Goal: Communication & Community: Answer question/provide support

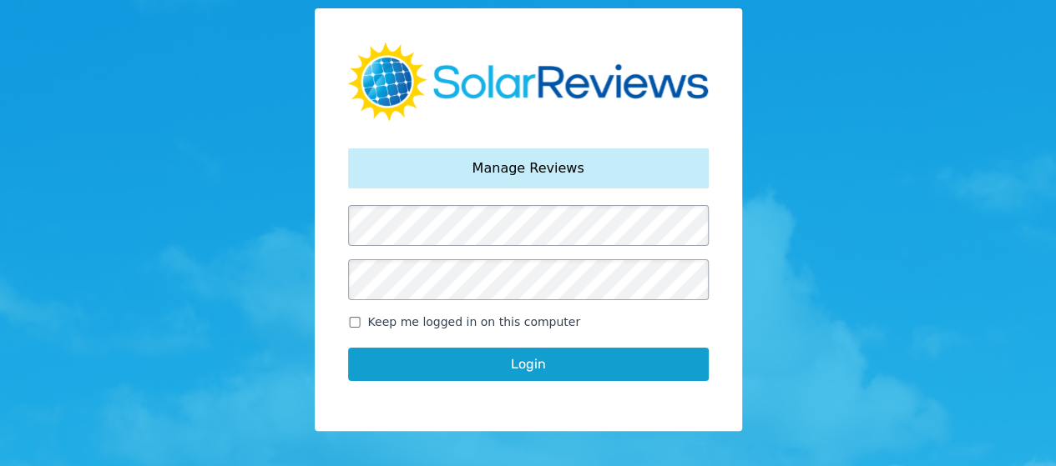
click at [469, 369] on button "Login" at bounding box center [528, 364] width 360 height 33
drag, startPoint x: 547, startPoint y: 368, endPoint x: 537, endPoint y: 395, distance: 28.5
click at [539, 391] on div "Login" at bounding box center [528, 364] width 360 height 67
click at [559, 363] on button "Login" at bounding box center [528, 364] width 360 height 33
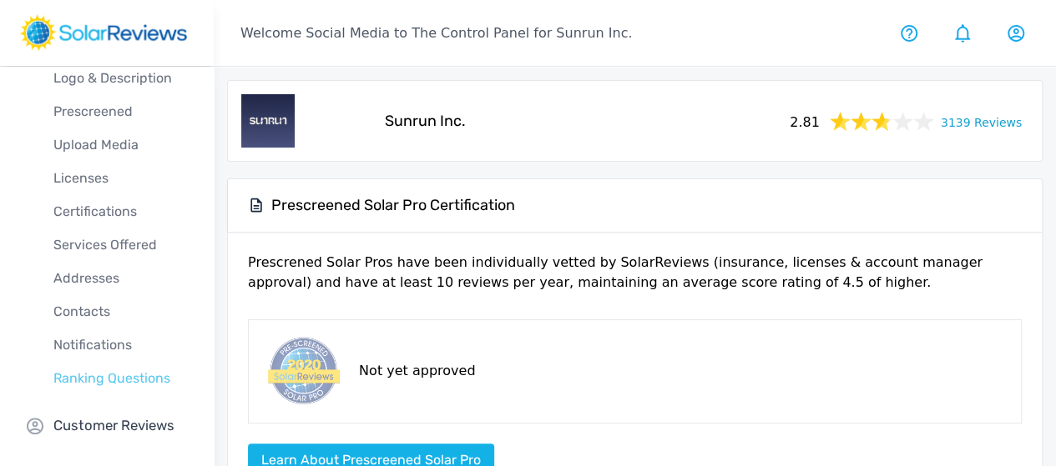
scroll to position [100, 0]
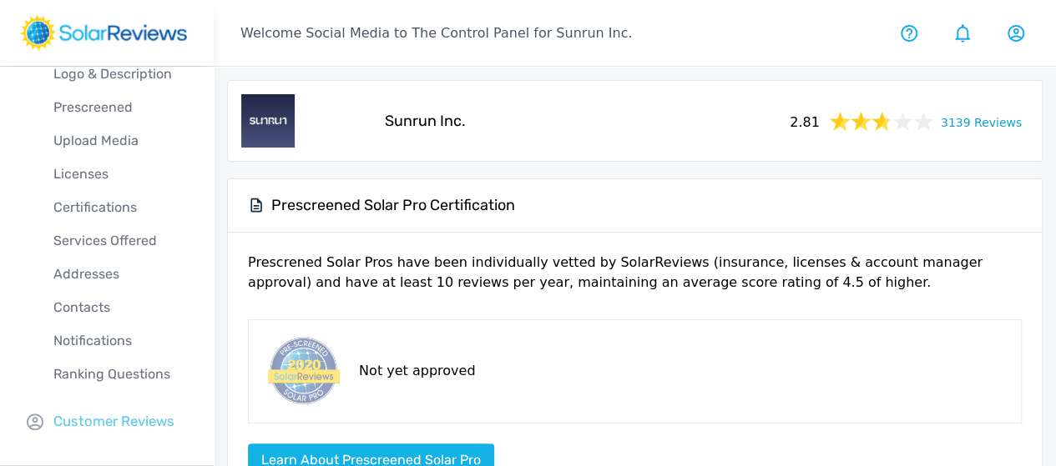
click at [106, 426] on p "Customer Reviews" at bounding box center [113, 421] width 121 height 21
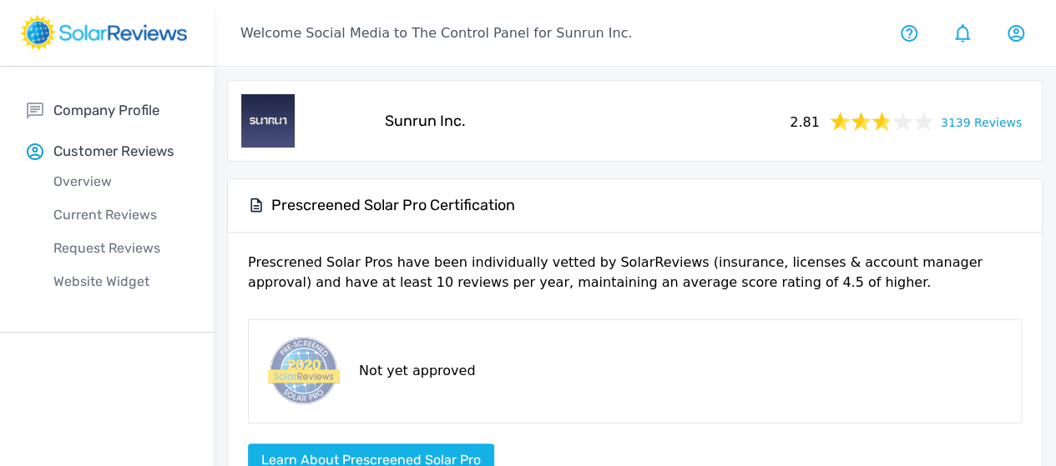
scroll to position [0, 0]
click at [107, 216] on p "Current Reviews" at bounding box center [120, 215] width 187 height 20
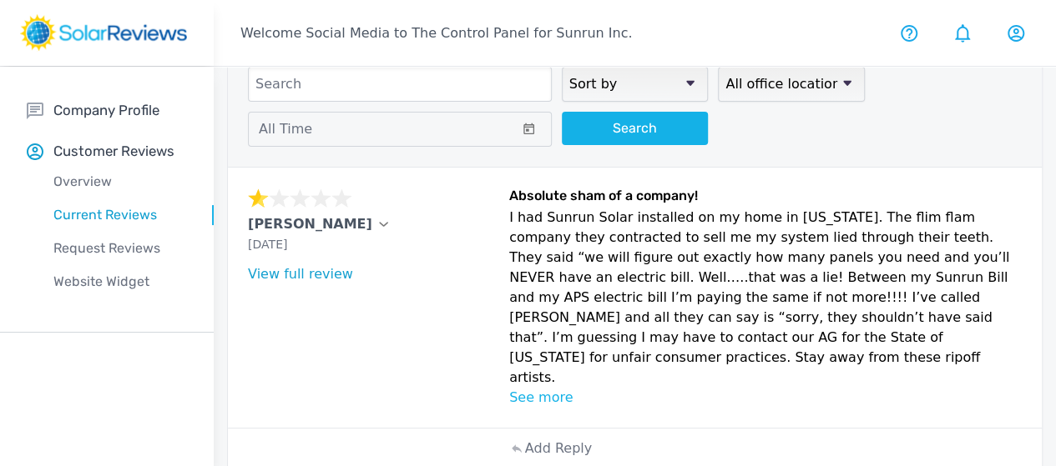
scroll to position [167, 0]
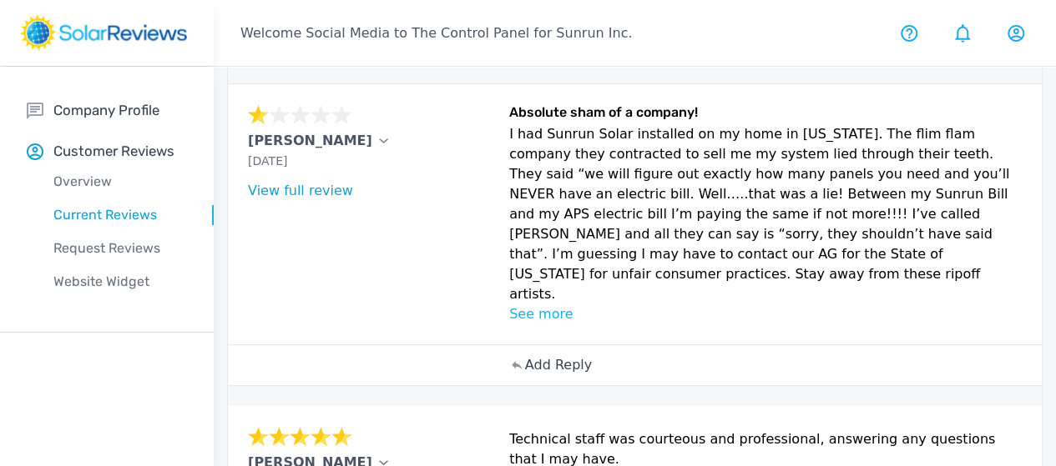
click at [525, 375] on p "Add Reply" at bounding box center [558, 365] width 67 height 20
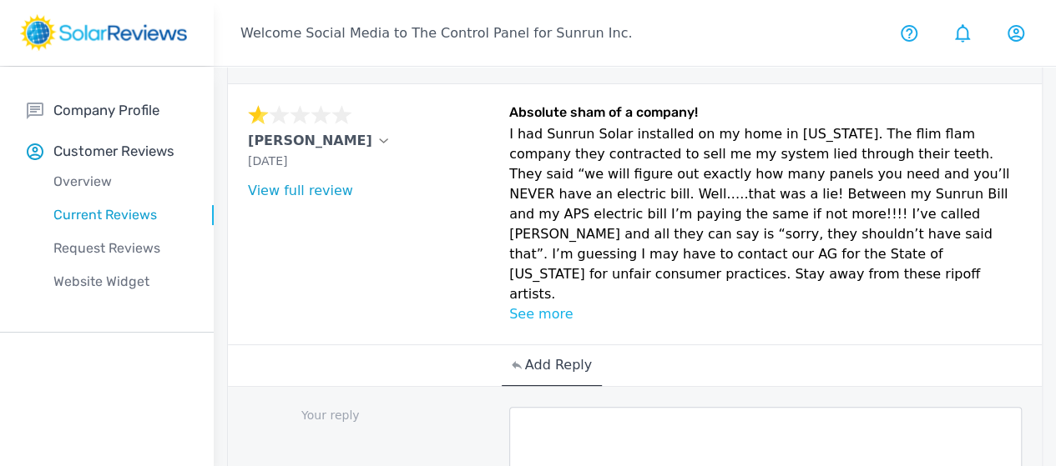
scroll to position [250, 0]
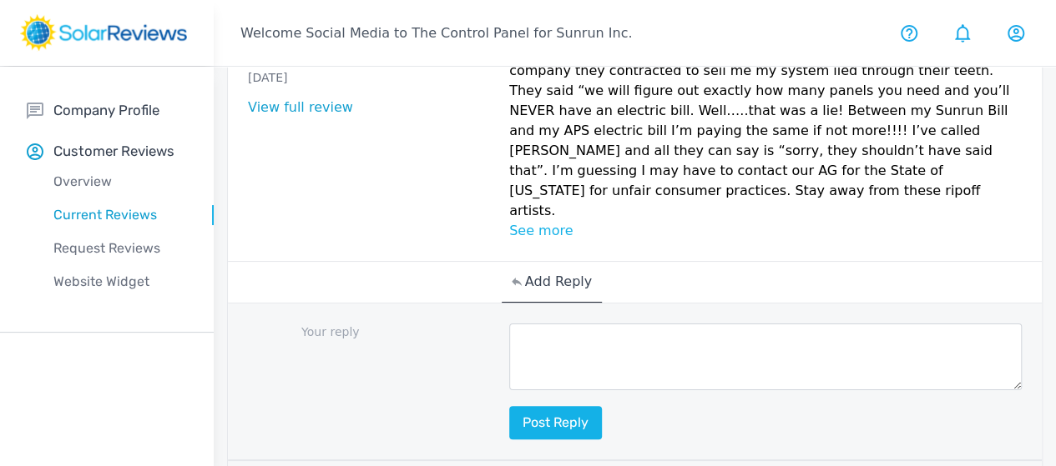
click at [509, 390] on textarea at bounding box center [765, 357] width 512 height 67
paste textarea "Thank you for bringing this to our attention, [Customer Name]. My name is [Your…"
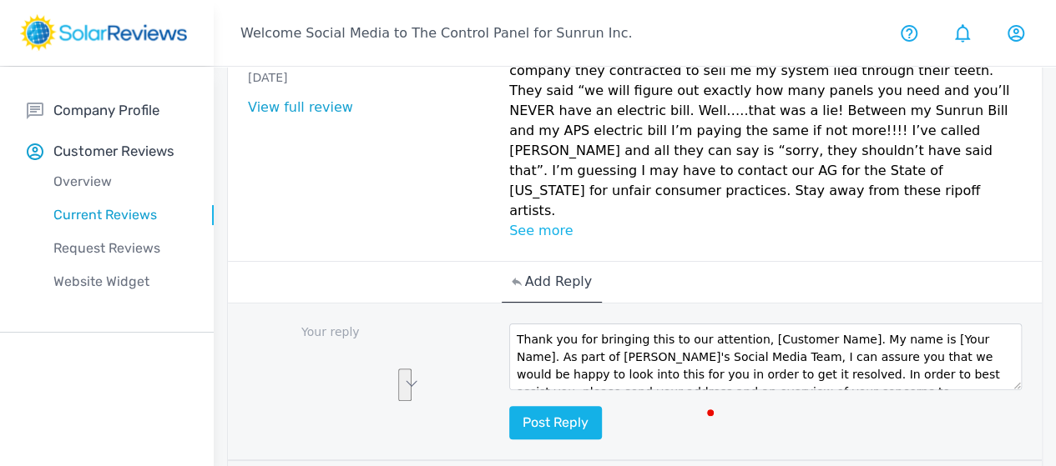
drag, startPoint x: 601, startPoint y: 403, endPoint x: 652, endPoint y: 380, distance: 56.8
click at [652, 380] on textarea "Thank you for bringing this to our attention, [Customer Name]. My name is [Your…" at bounding box center [765, 357] width 512 height 67
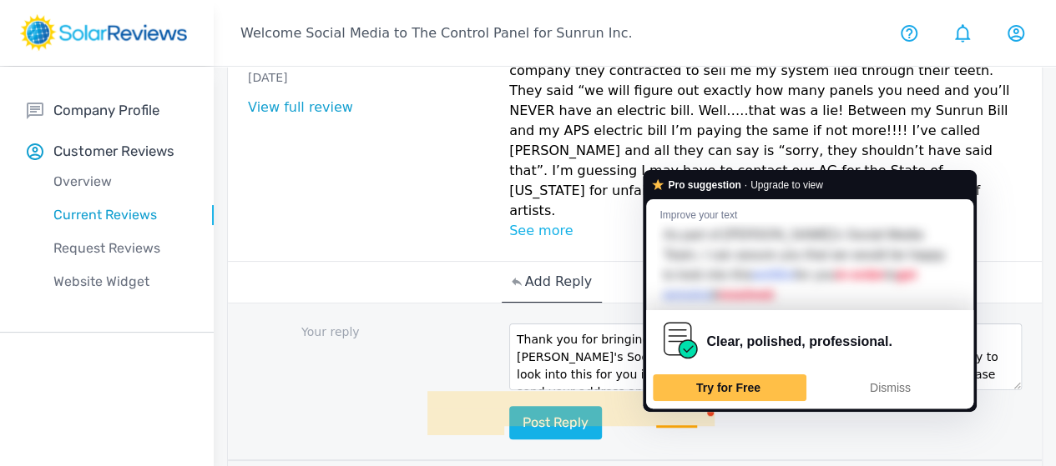
type textarea "Thank you for bringing this to our attention, [PERSON_NAME]. As part of [PERSON…"
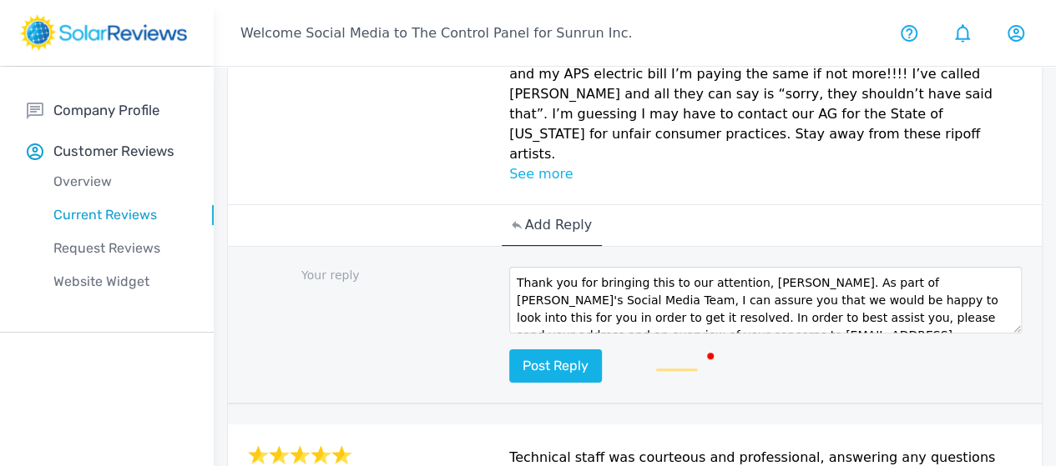
scroll to position [334, 0]
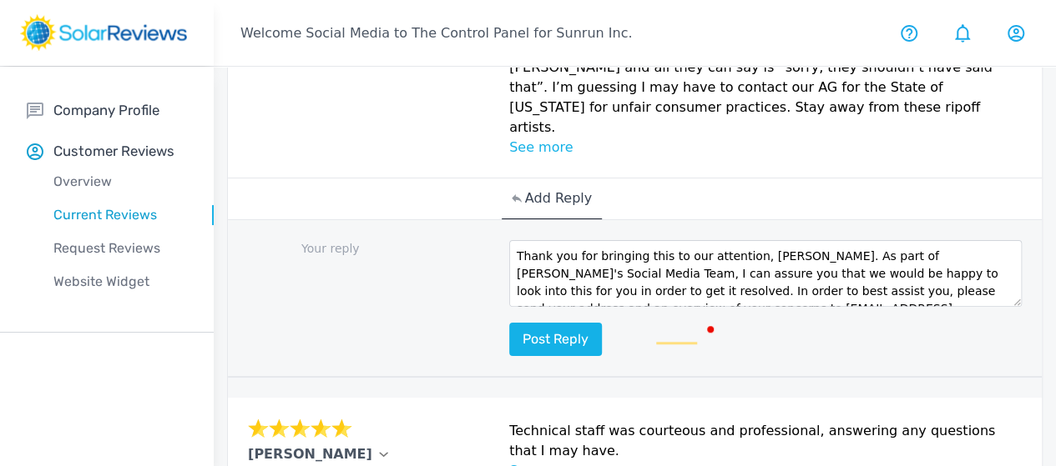
click at [478, 378] on div "Your reply Thank you for bringing this to our attention, William. As part of Su…" at bounding box center [635, 299] width 814 height 158
click at [509, 356] on button "Post reply" at bounding box center [555, 339] width 93 height 33
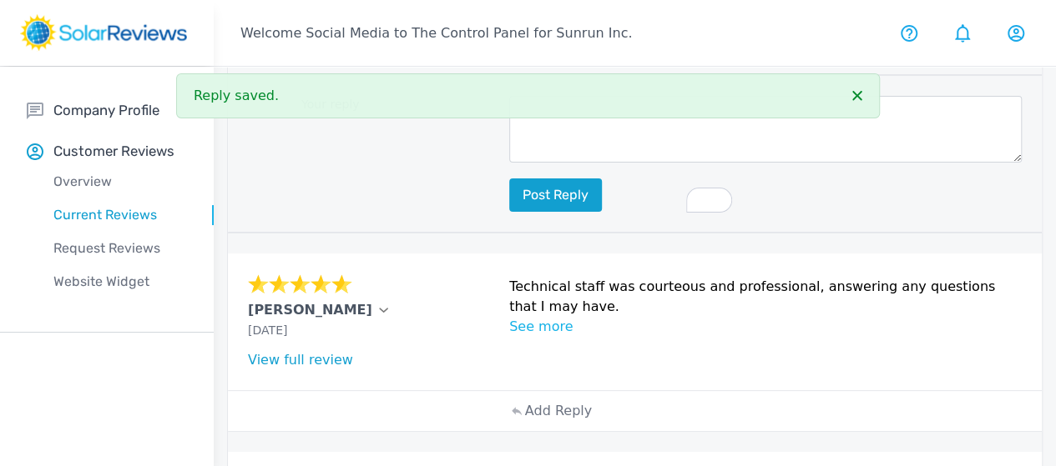
scroll to position [751, 0]
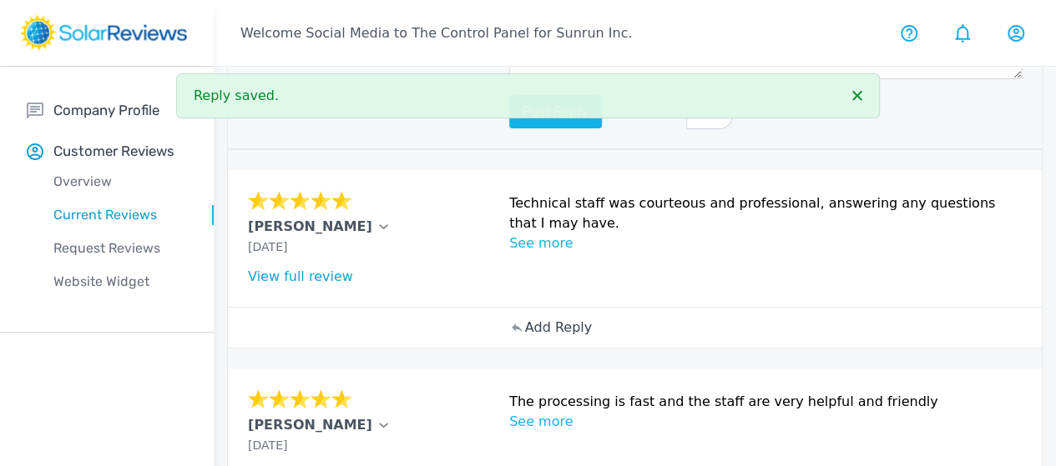
click at [525, 338] on p "Add Reply" at bounding box center [558, 328] width 67 height 20
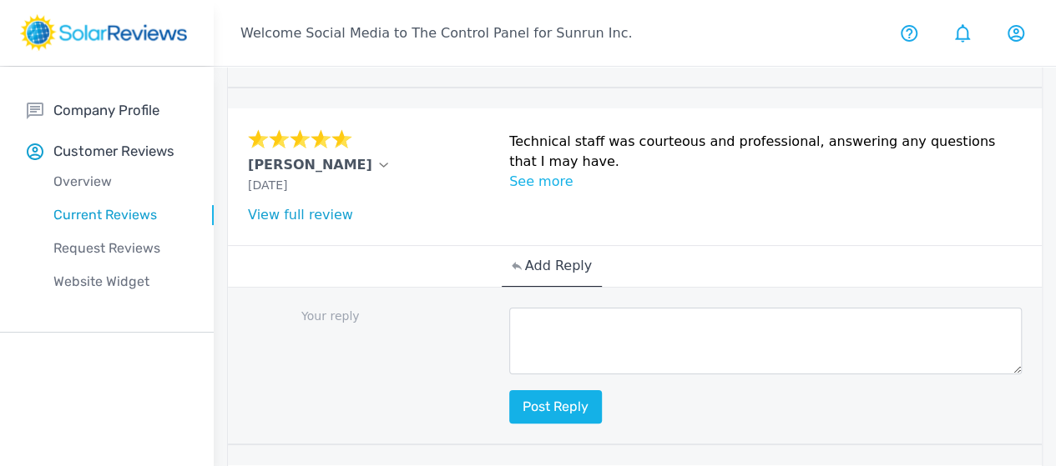
scroll to position [834, 0]
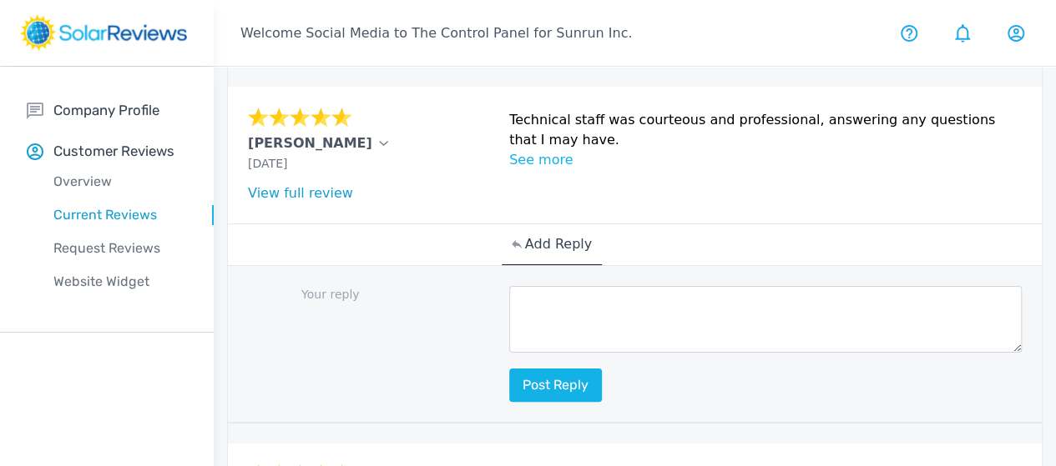
click at [509, 353] on textarea at bounding box center [765, 319] width 512 height 67
paste textarea "Thanks for your review, [Customer Name]! We're so happy to hear that you had a …"
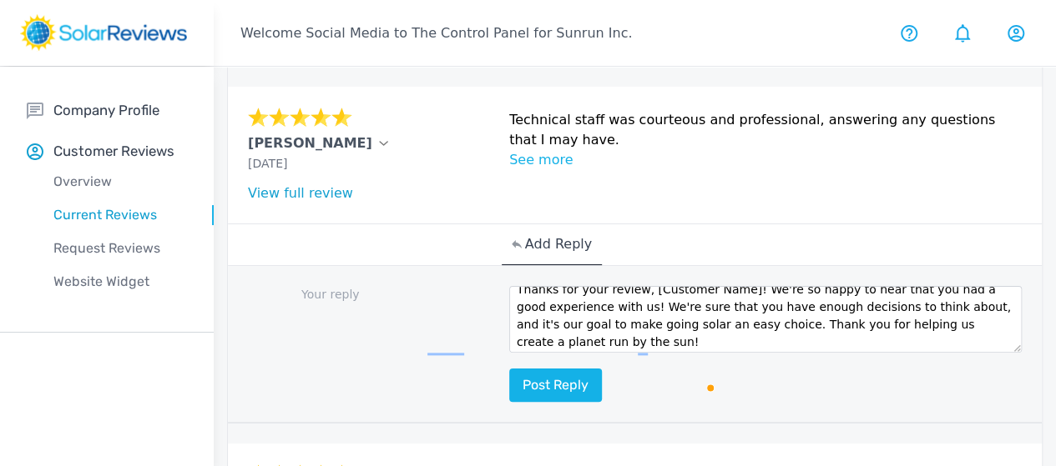
scroll to position [0, 0]
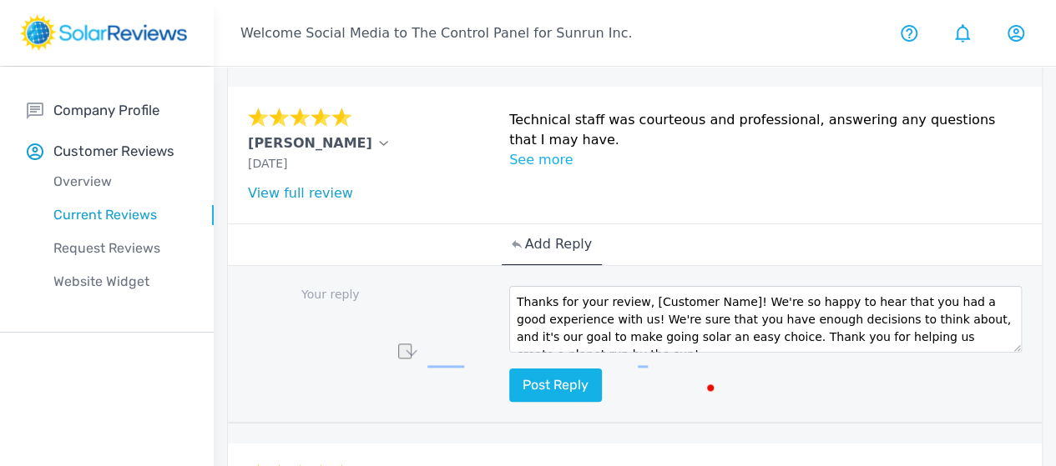
drag, startPoint x: 647, startPoint y: 356, endPoint x: 552, endPoint y: 368, distance: 96.7
click at [552, 353] on textarea "Thanks for your review, [Customer Name]! We're so happy to hear that you had a …" at bounding box center [765, 319] width 512 height 67
click at [640, 350] on textarea "Thanks for your review, [Customer Name]! We're so happy to hear that you had a …" at bounding box center [765, 319] width 512 height 67
type textarea "Thanks for your review, [PERSON_NAME]! We're so happy to hear that you had a go…"
click at [509, 402] on button "Post reply" at bounding box center [555, 385] width 93 height 33
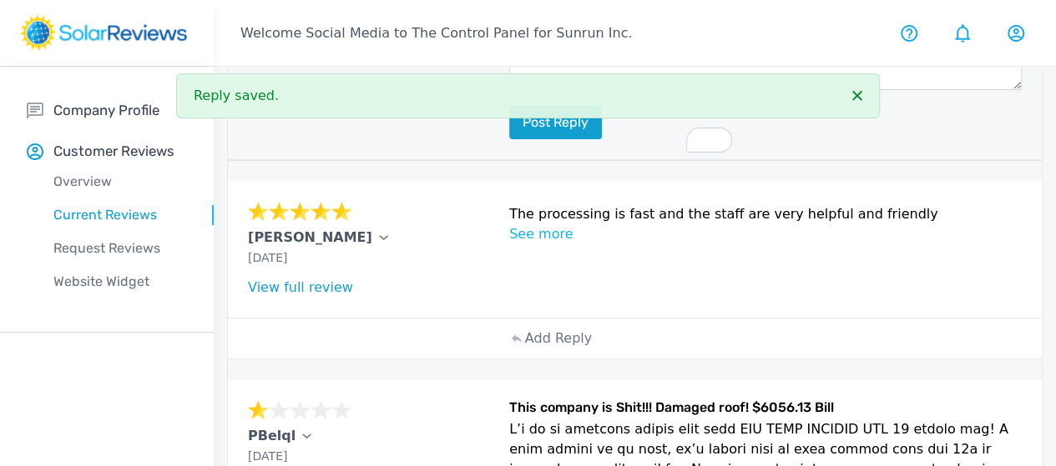
scroll to position [1335, 0]
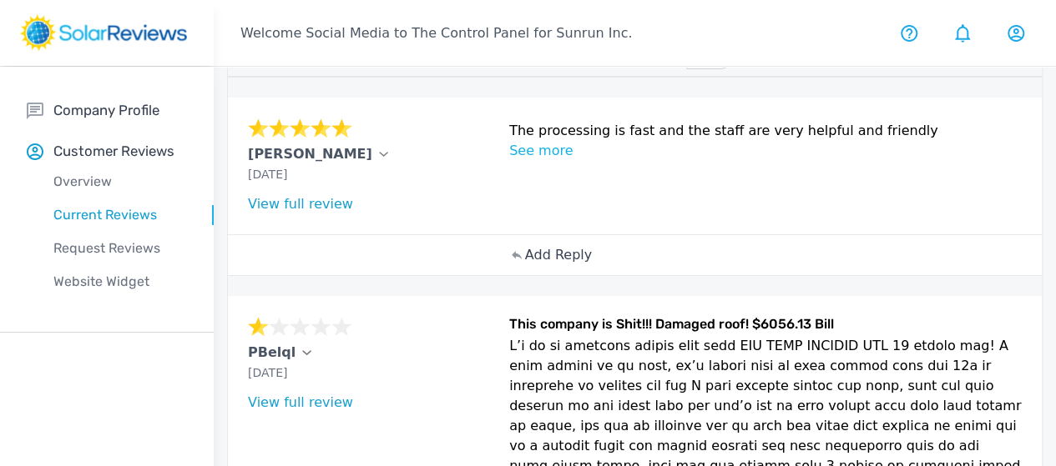
click at [501, 275] on div "Add Reply" at bounding box center [551, 255] width 100 height 40
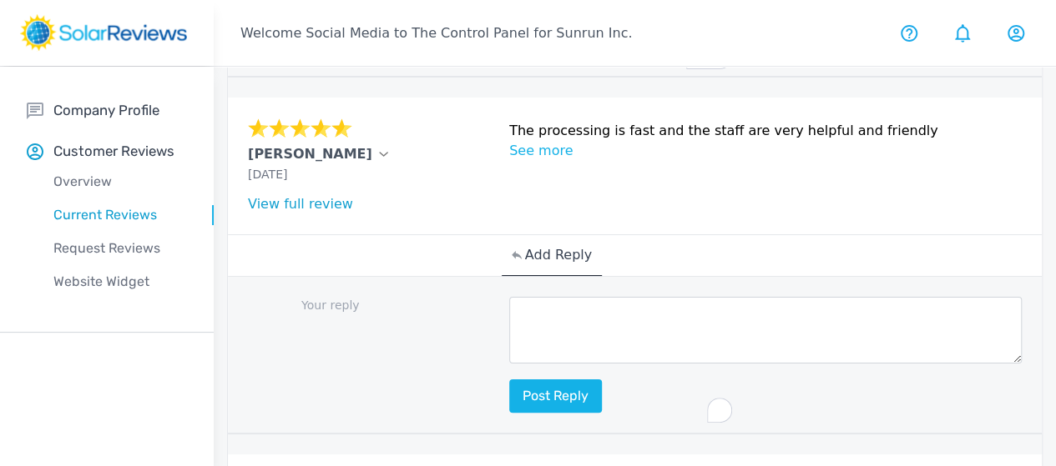
click at [509, 364] on textarea "To enrich screen reader interactions, please activate Accessibility in Grammarl…" at bounding box center [765, 330] width 512 height 67
paste textarea "Thanks for your review, [Customer Name]! We're so happy to hear that you had a …"
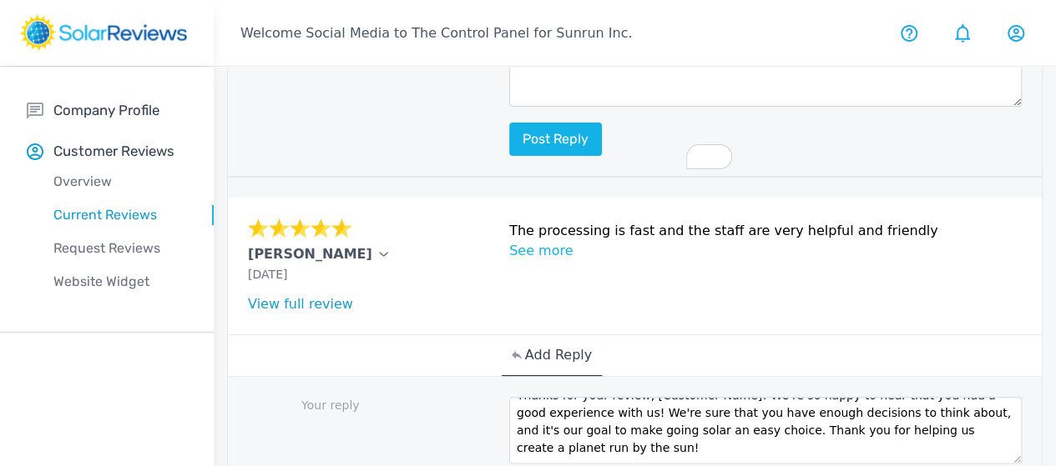
scroll to position [1418, 0]
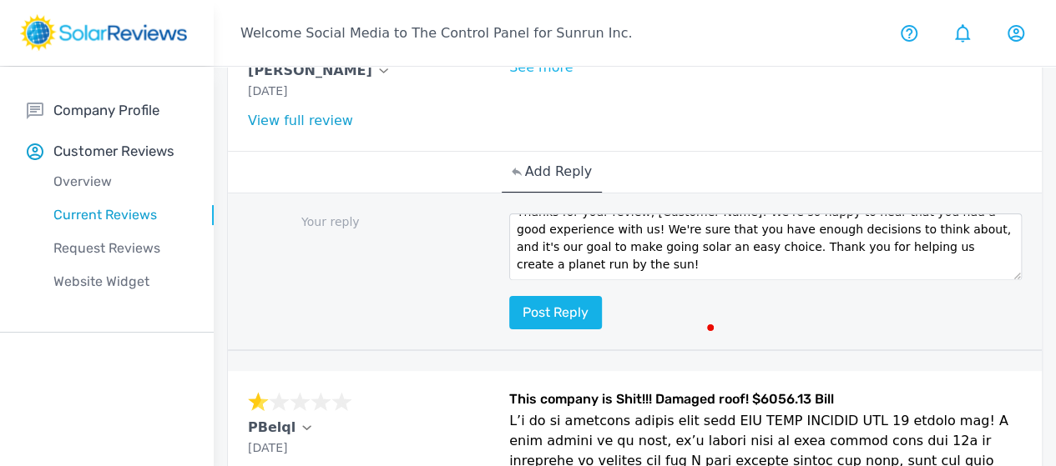
click at [668, 280] on textarea "Thanks for your review, [Customer Name]! We're so happy to hear that you had a …" at bounding box center [765, 247] width 512 height 67
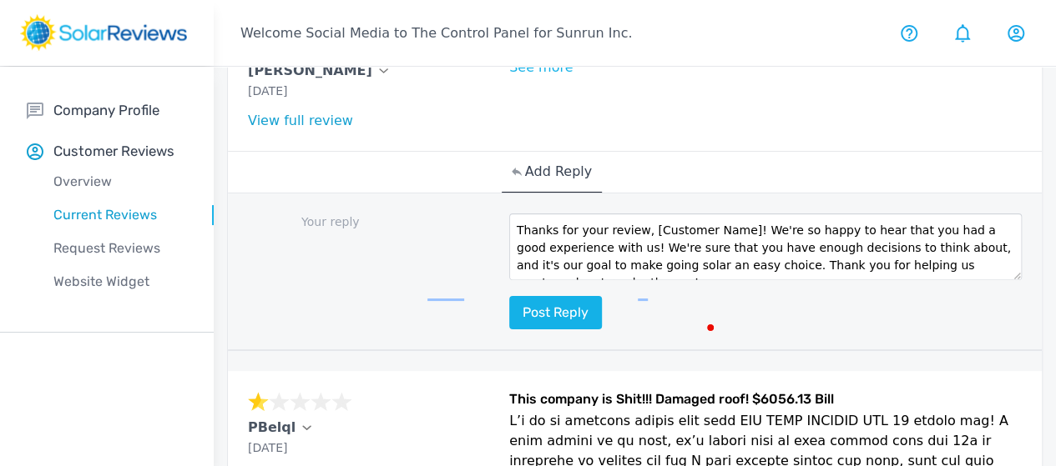
scroll to position [0, 0]
drag, startPoint x: 547, startPoint y: 295, endPoint x: 637, endPoint y: 285, distance: 90.6
click at [637, 280] on textarea "Thanks for your review, [Customer Name]! We're so happy to hear that you had a …" at bounding box center [765, 247] width 512 height 67
type textarea "Thanks for your review, [PERSON_NAME]! We're so happy to hear that you had a go…"
click at [509, 330] on button "Post reply" at bounding box center [555, 312] width 93 height 33
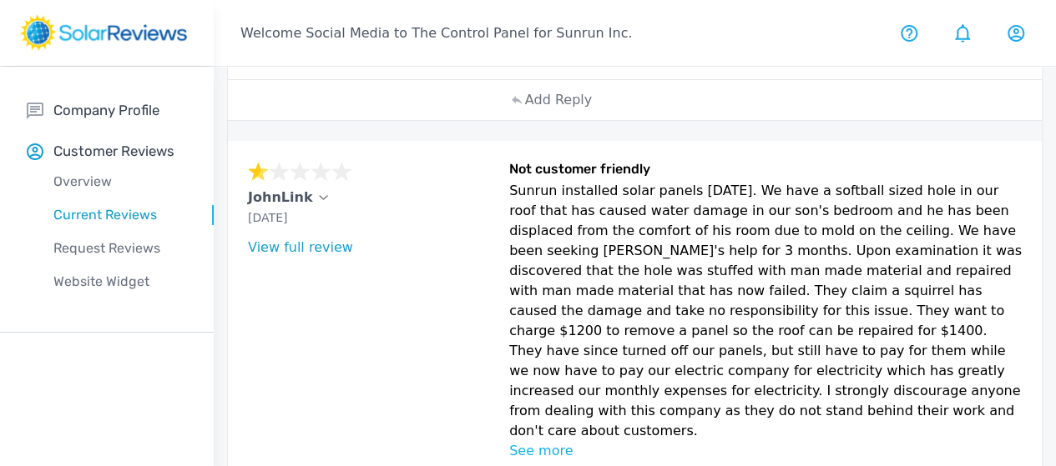
scroll to position [2448, 0]
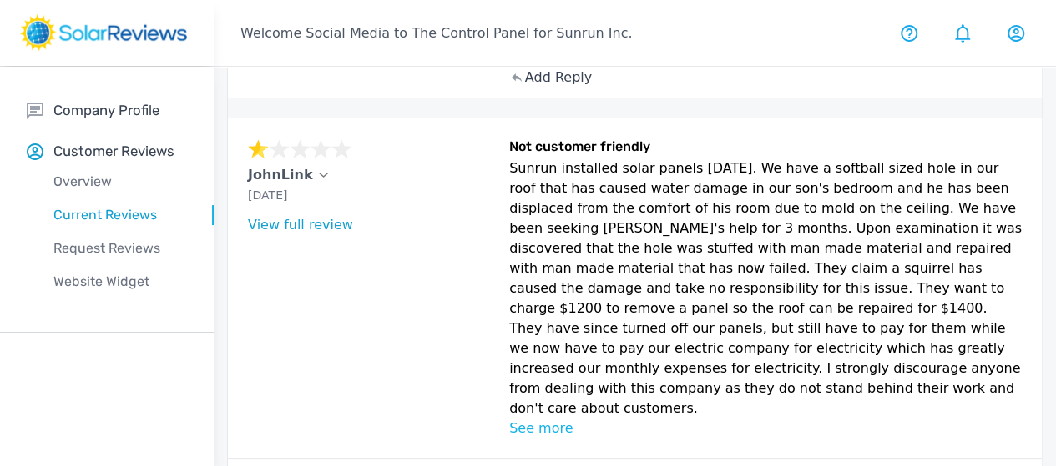
click at [501, 98] on div "Add Reply" at bounding box center [551, 78] width 100 height 40
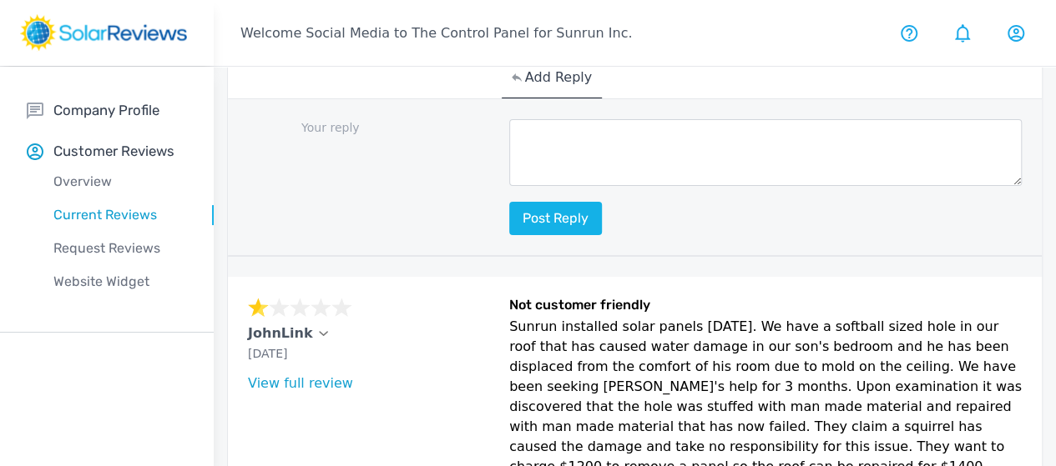
scroll to position [2532, 0]
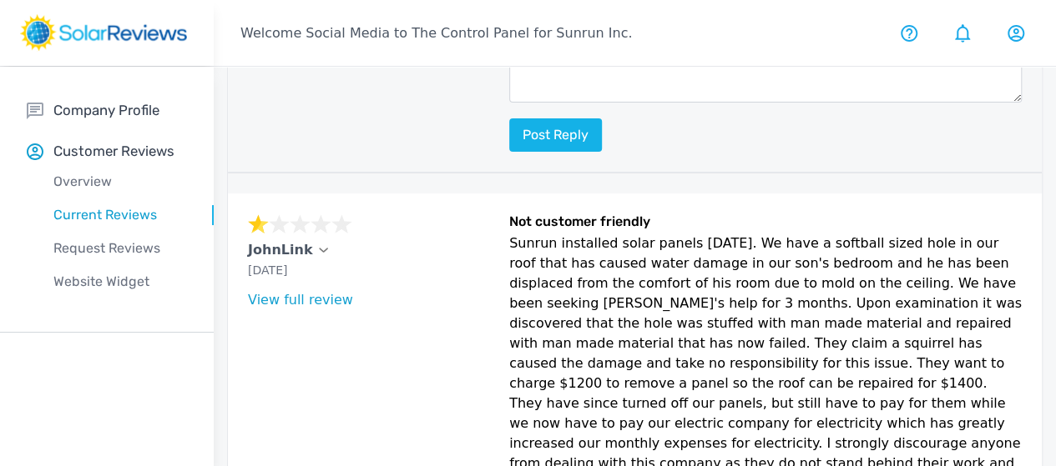
click at [509, 103] on textarea at bounding box center [765, 69] width 512 height 67
paste textarea "Oh no, [Customer Name]! My name is [Your Name] and I am part of the Social Medi…"
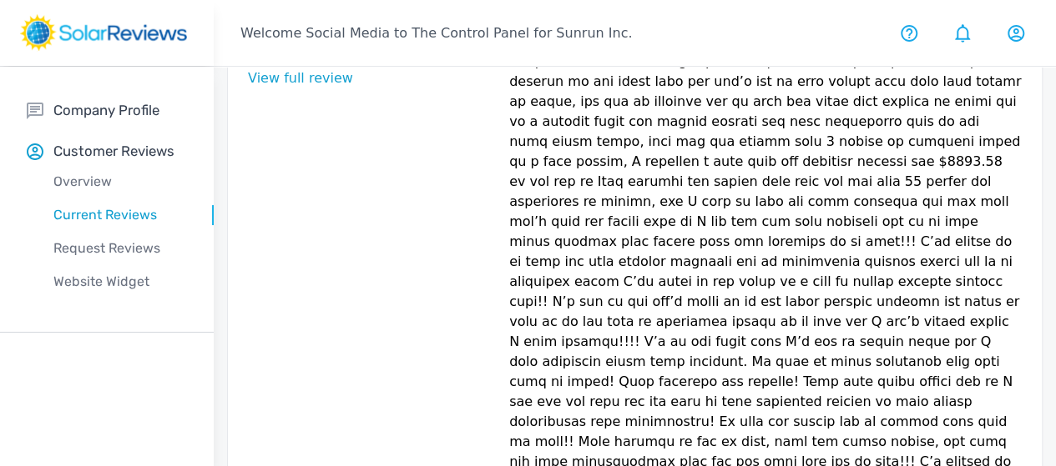
scroll to position [1947, 0]
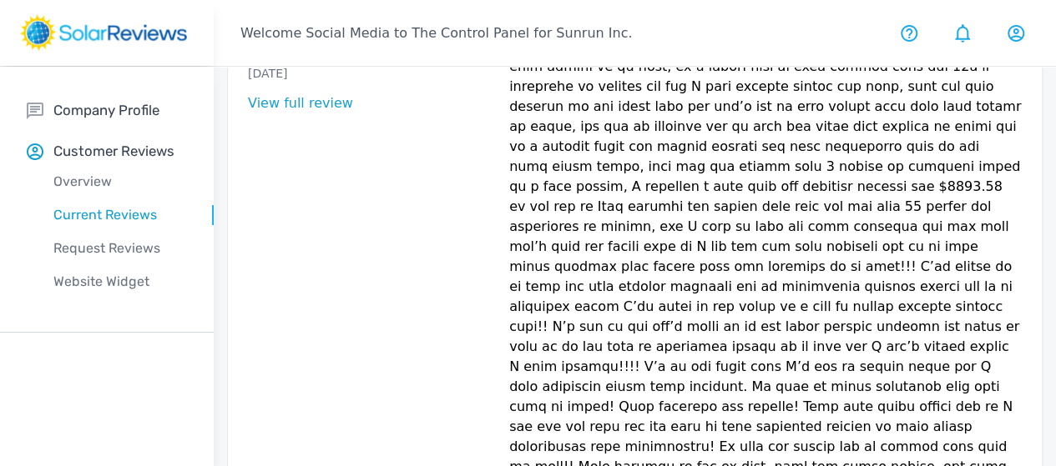
drag, startPoint x: 251, startPoint y: 128, endPoint x: 290, endPoint y: 139, distance: 40.1
click at [294, 130] on div "PBelql Aug 18, 2025 What type of installation was this? no answer What year was…" at bounding box center [635, 277] width 814 height 561
copy p "PBelql"
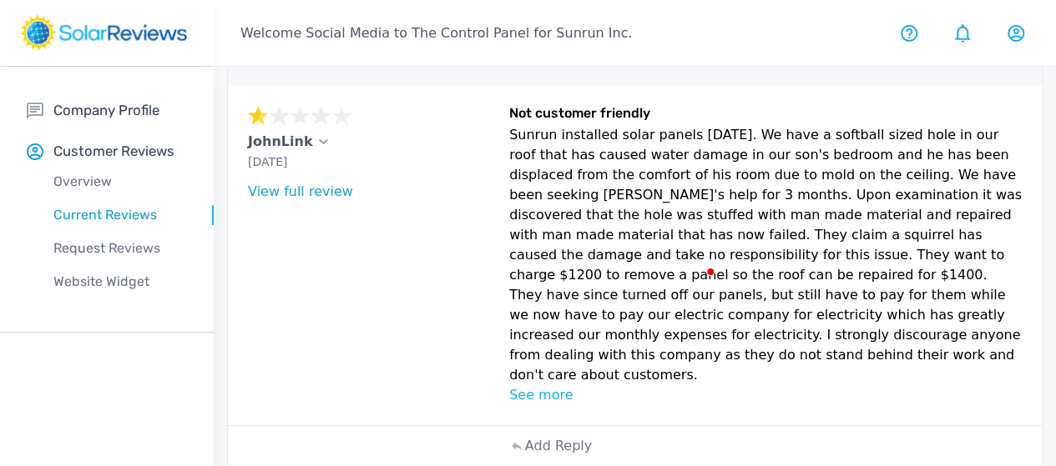
scroll to position [2615, 0]
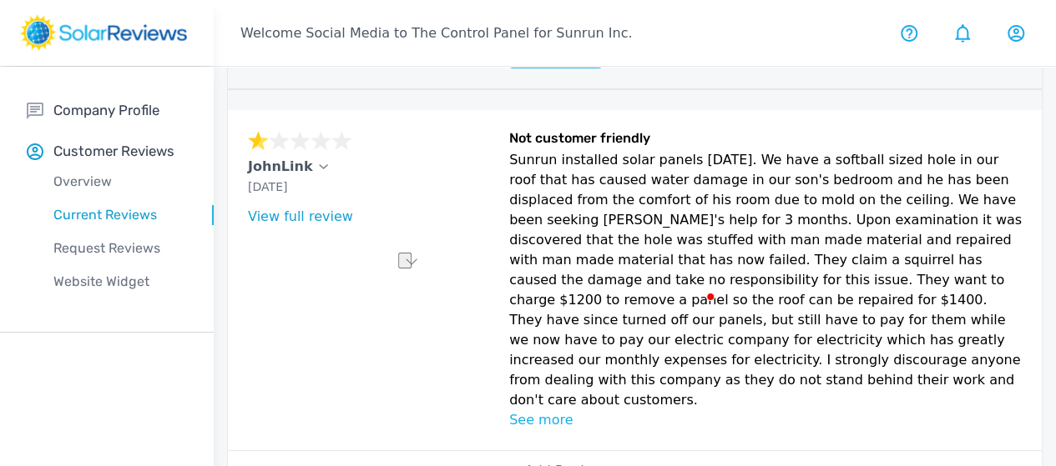
drag, startPoint x: 471, startPoint y: 269, endPoint x: 556, endPoint y: 266, distance: 85.1
paste textarea "PBelql"
drag, startPoint x: 625, startPoint y: 288, endPoint x: 509, endPoint y: 270, distance: 117.4
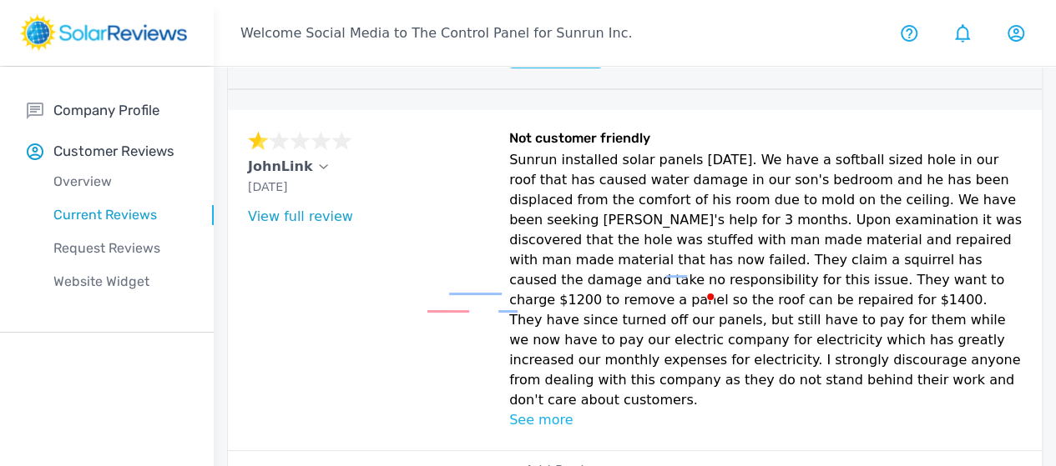
scroll to position [53, 0]
type textarea "Oh no, PBelql! We're so sorry to hear this, and we would love the opportunity t…"
click at [509, 68] on button "Post reply" at bounding box center [555, 51] width 93 height 33
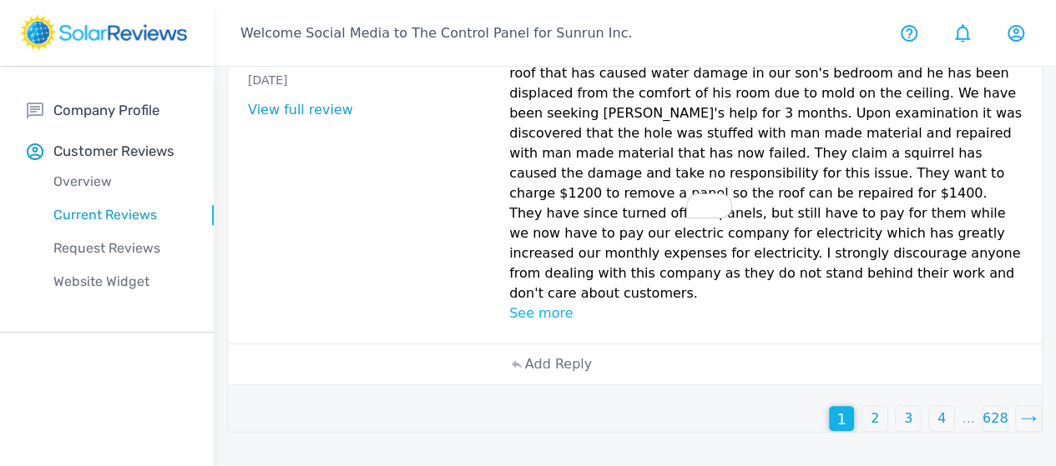
scroll to position [3276, 0]
click at [525, 375] on p "Add Reply" at bounding box center [558, 365] width 67 height 20
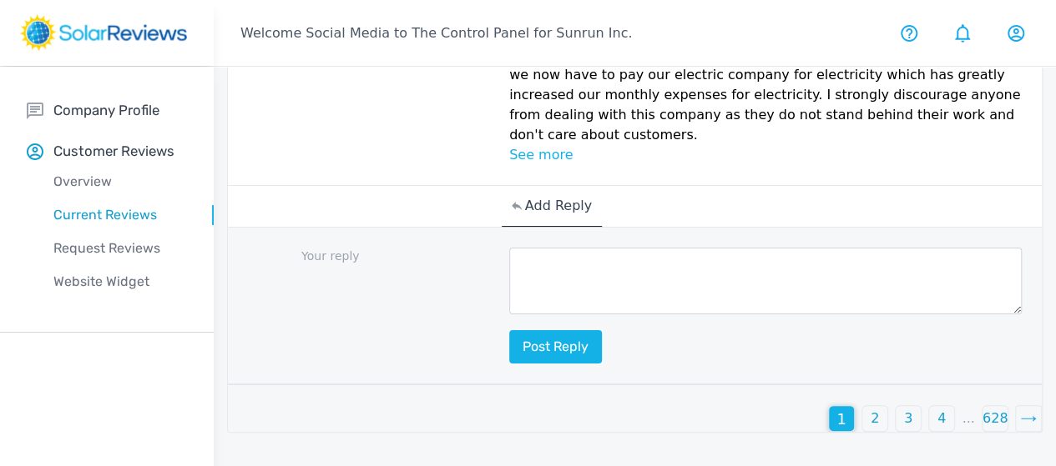
scroll to position [3309, 0]
click at [531, 308] on textarea at bounding box center [765, 281] width 512 height 67
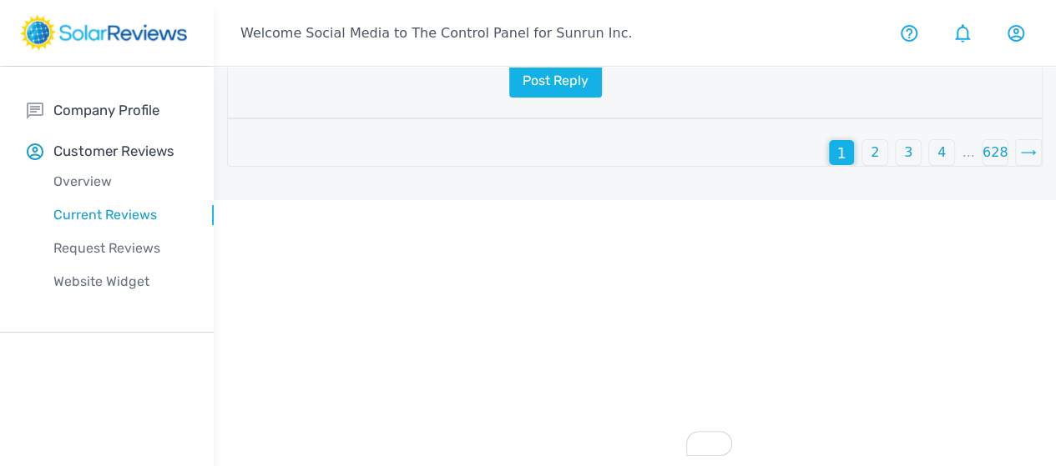
paste textarea "PBelql"
type textarea "PBelql"
drag, startPoint x: 447, startPoint y: 295, endPoint x: 391, endPoint y: 303, distance: 56.4
click at [391, 119] on div "Your reply PBelql Post reply" at bounding box center [635, 41] width 814 height 158
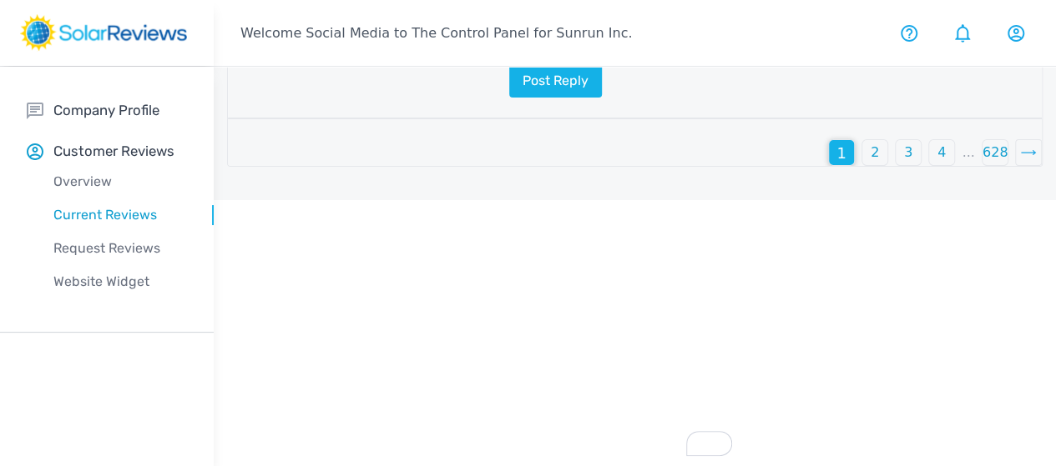
click at [523, 48] on textarea "To enrich screen reader interactions, please activate Accessibility in Grammarl…" at bounding box center [765, 15] width 512 height 67
paste textarea "Thank you for bringing this to our attention, [Customer Name]. My name is [Your…"
drag, startPoint x: 593, startPoint y: 295, endPoint x: 674, endPoint y: 259, distance: 88.2
click at [661, 48] on textarea "Thank you for bringing this to our attention, [Customer Name]. My name is [Your…" at bounding box center [765, 15] width 512 height 67
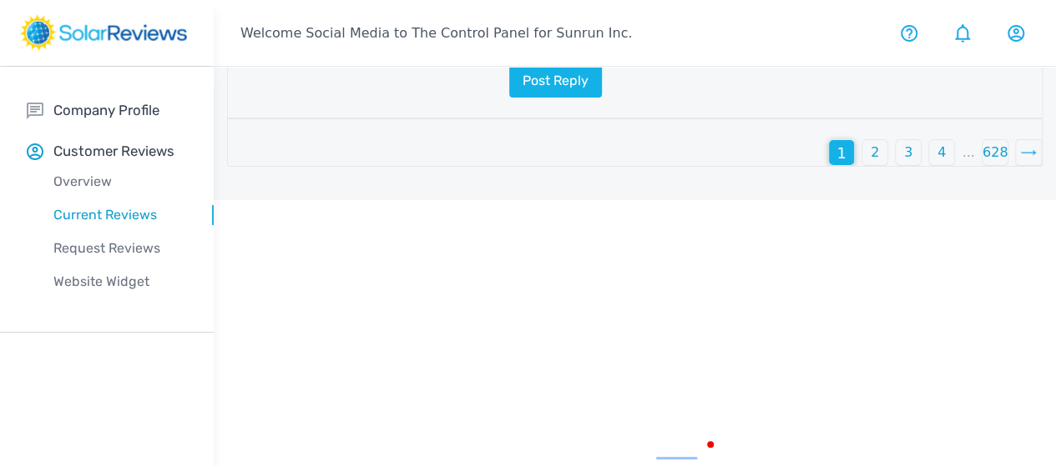
type textarea "Thank you for bringing this to our attention, [PERSON_NAME]. As part of [PERSON…"
click at [465, 119] on div "Your reply Thank you for bringing this to our attention, [PERSON_NAME]. As part…" at bounding box center [635, 41] width 814 height 158
click at [509, 98] on button "Post reply" at bounding box center [555, 80] width 93 height 33
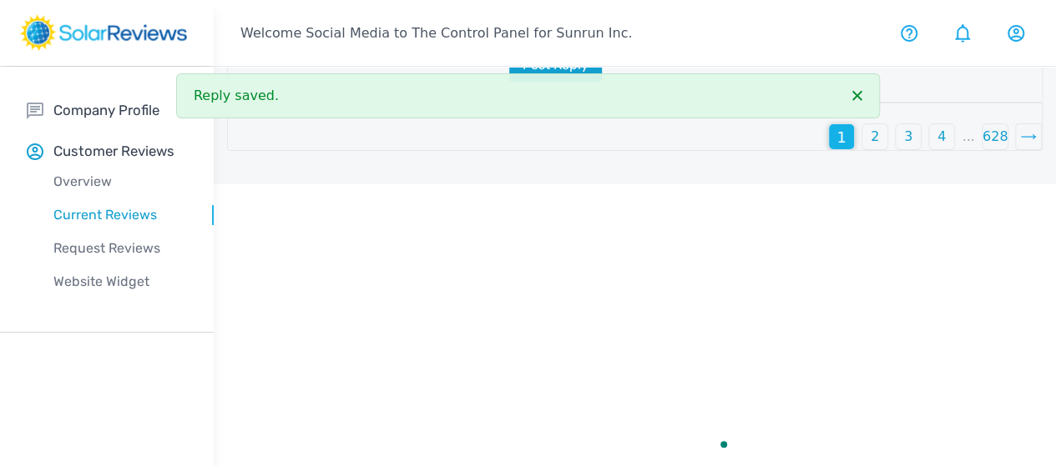
scroll to position [3515, 0]
click at [870, 147] on p "2" at bounding box center [874, 137] width 8 height 20
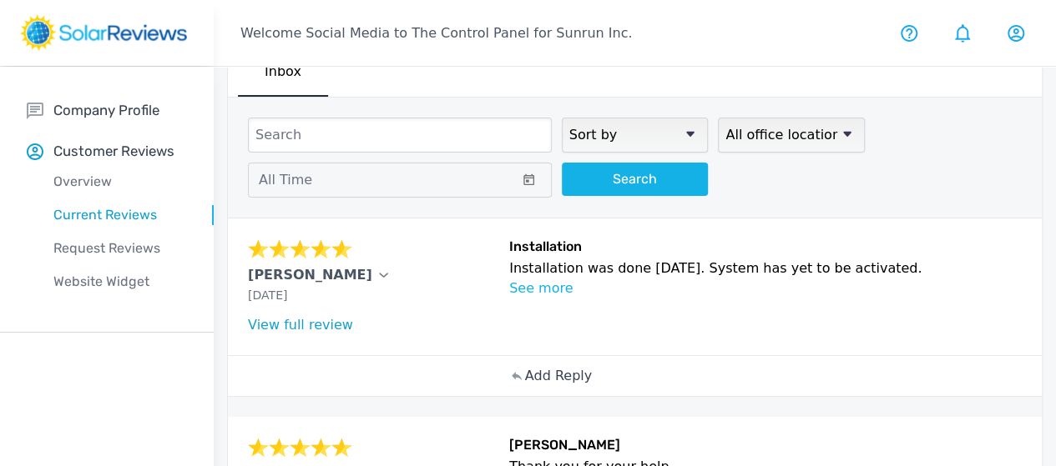
scroll to position [83, 0]
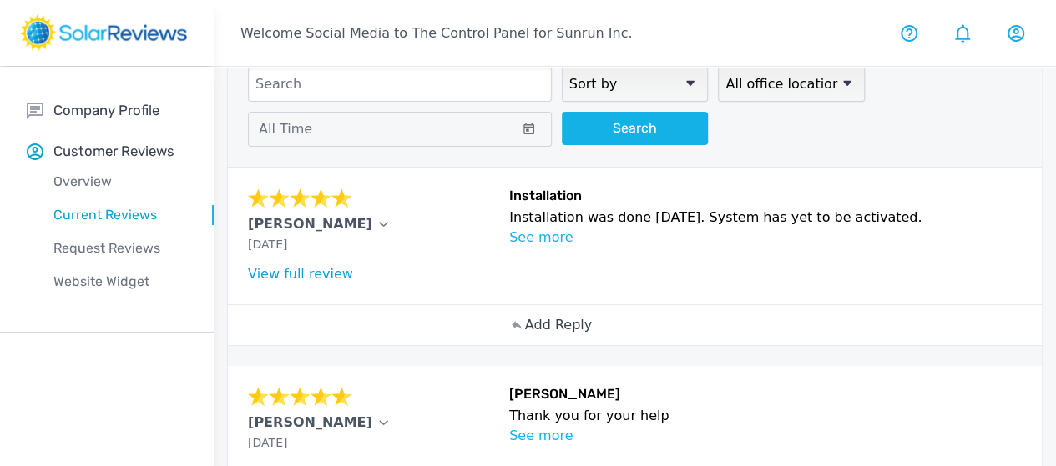
click at [525, 328] on p "Add Reply" at bounding box center [558, 325] width 67 height 20
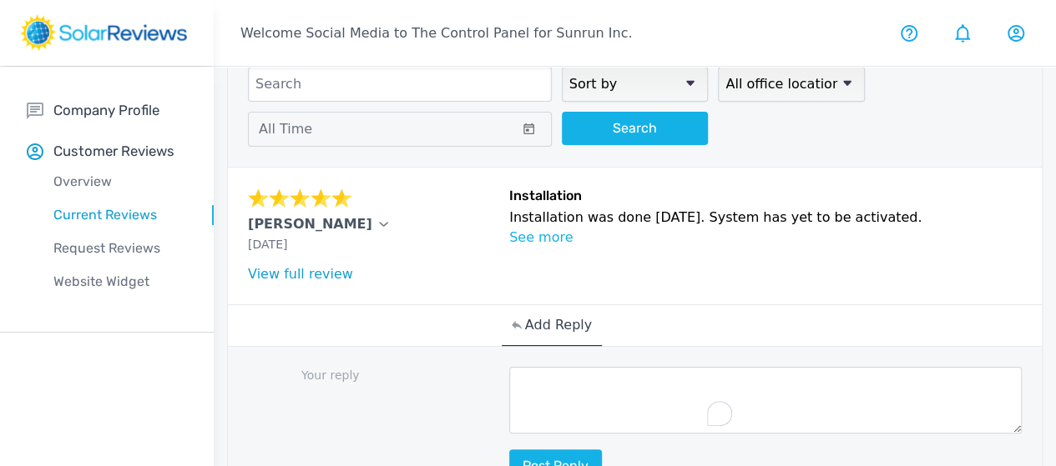
click at [511, 421] on textarea "To enrich screen reader interactions, please activate Accessibility in Grammarl…" at bounding box center [765, 400] width 512 height 67
paste textarea "[Customer Name], your review brightened our day! Our goal is to provide you wit…"
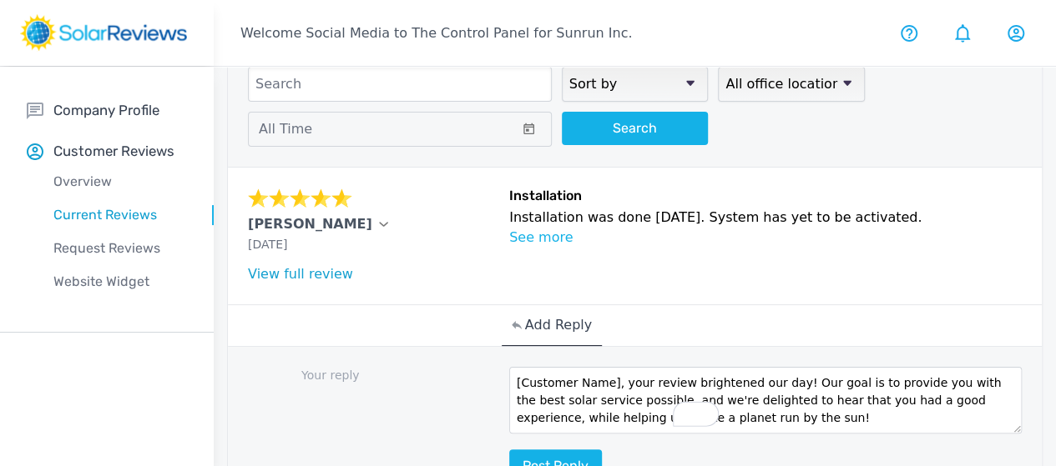
scroll to position [0, 0]
drag, startPoint x: 522, startPoint y: 384, endPoint x: 380, endPoint y: 400, distance: 142.7
click at [385, 393] on div "Your reply [Customer Name], your review brightened our day! Our goal is to prov…" at bounding box center [635, 426] width 814 height 158
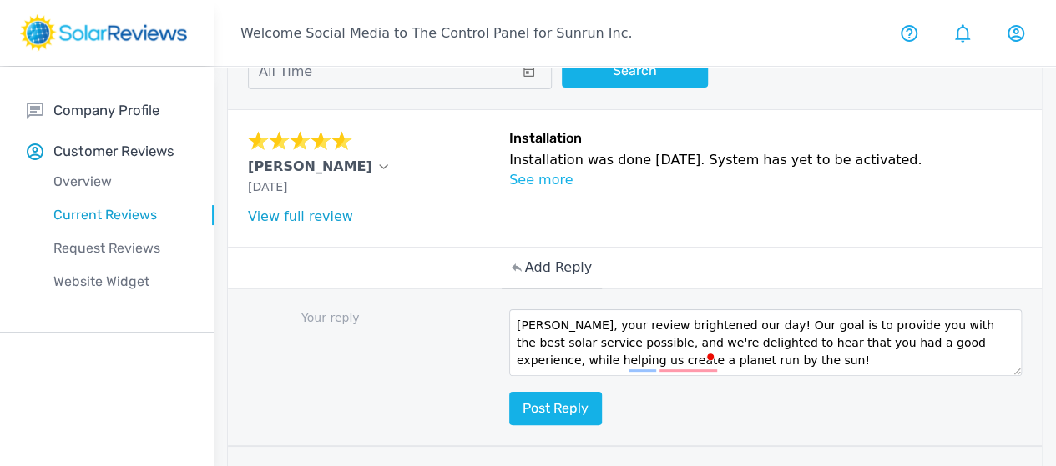
scroll to position [167, 0]
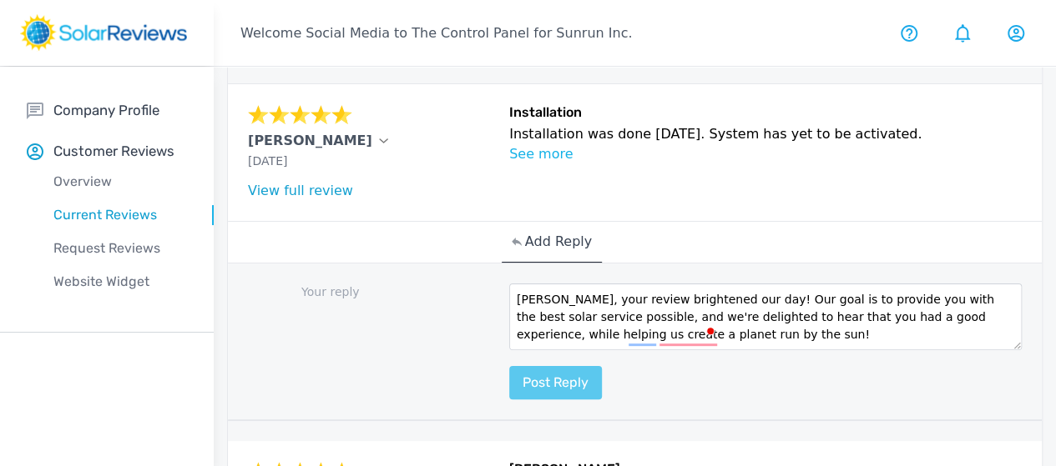
type textarea "[PERSON_NAME], your review brightened our day! Our goal is to provide you with …"
click at [509, 382] on button "Post reply" at bounding box center [555, 382] width 93 height 33
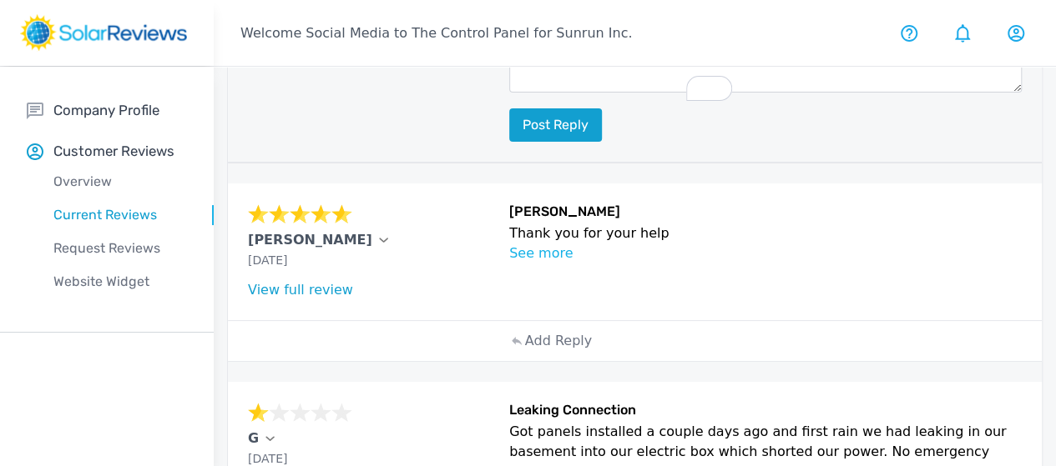
scroll to position [584, 0]
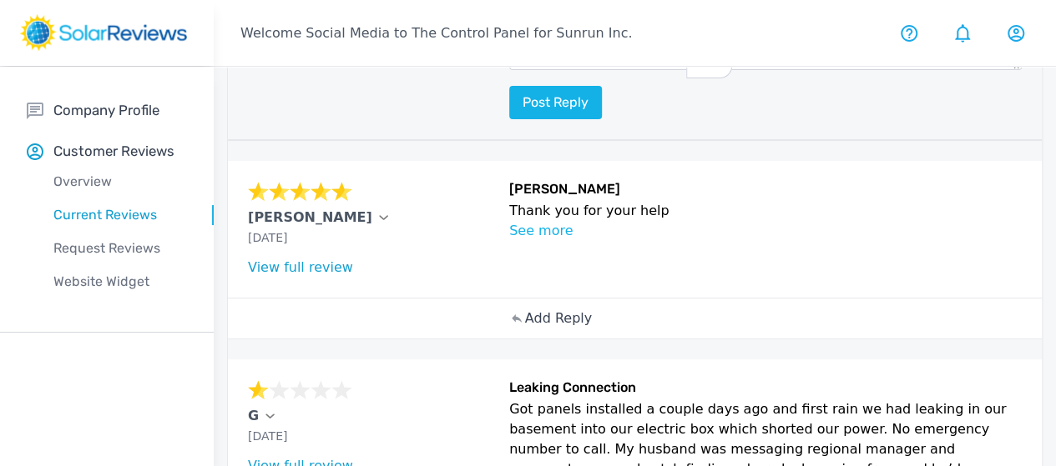
click at [525, 329] on p "Add Reply" at bounding box center [558, 319] width 67 height 20
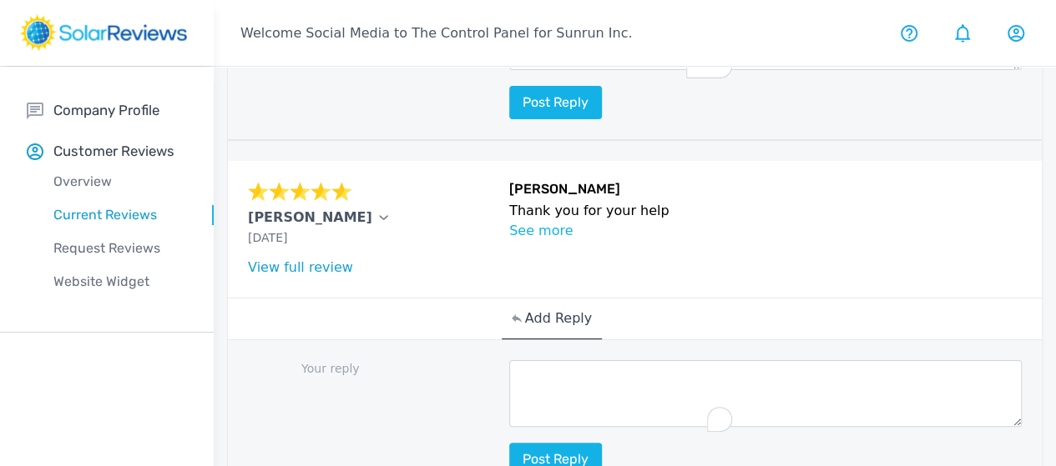
drag, startPoint x: 481, startPoint y: 428, endPoint x: 486, endPoint y: 420, distance: 9.7
click at [509, 426] on textarea "To enrich screen reader interactions, please activate Accessibility in Grammarl…" at bounding box center [765, 393] width 512 height 67
paste textarea "Thank you so much for being part of our Sunrun family!"
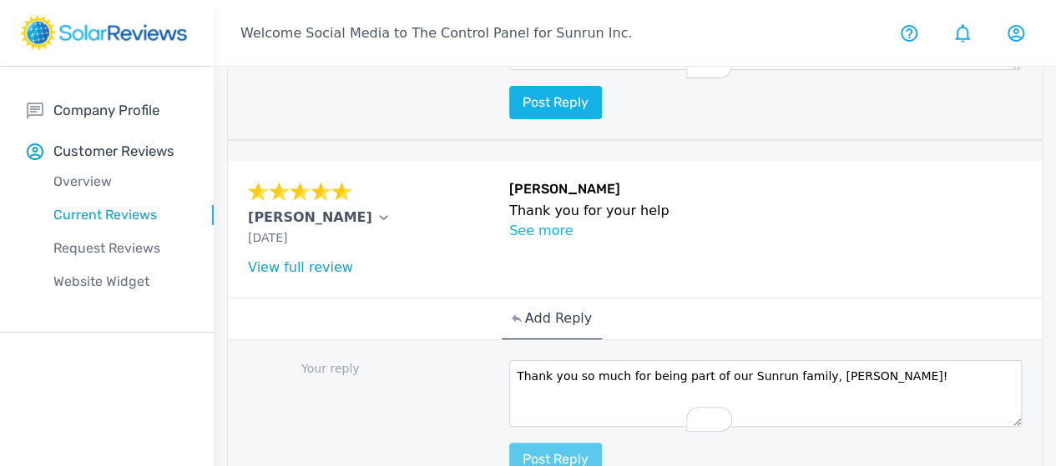
type textarea "Thank you so much for being part of our Sunrun family, [PERSON_NAME]!"
click at [509, 461] on button "Post reply" at bounding box center [555, 459] width 93 height 33
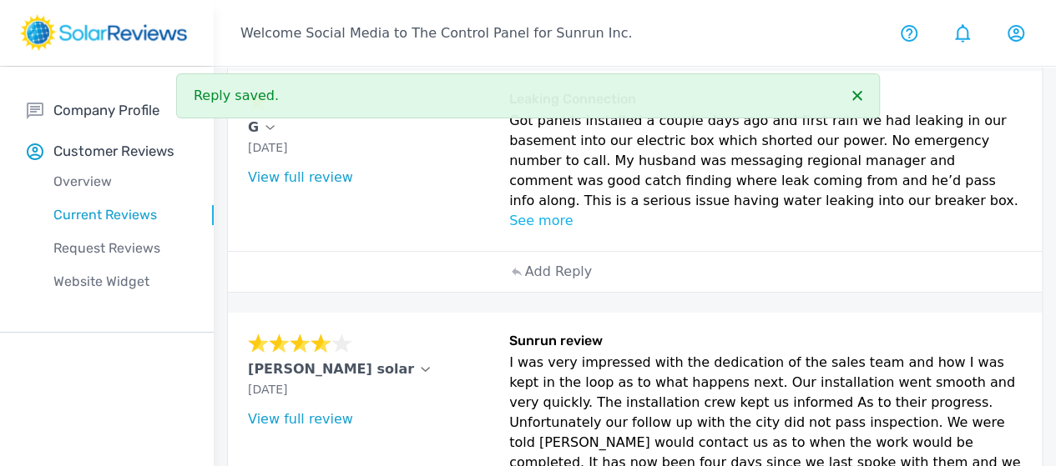
scroll to position [1085, 0]
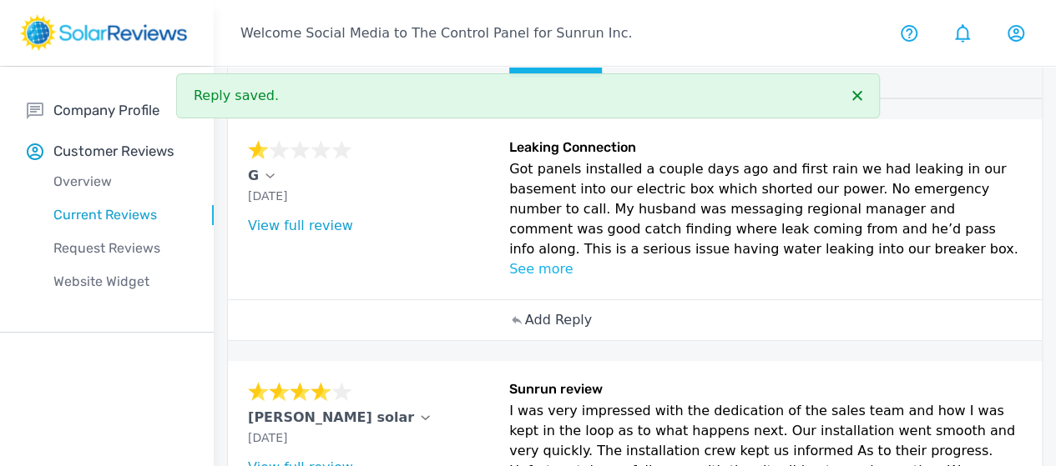
click at [525, 330] on p "Add Reply" at bounding box center [558, 320] width 67 height 20
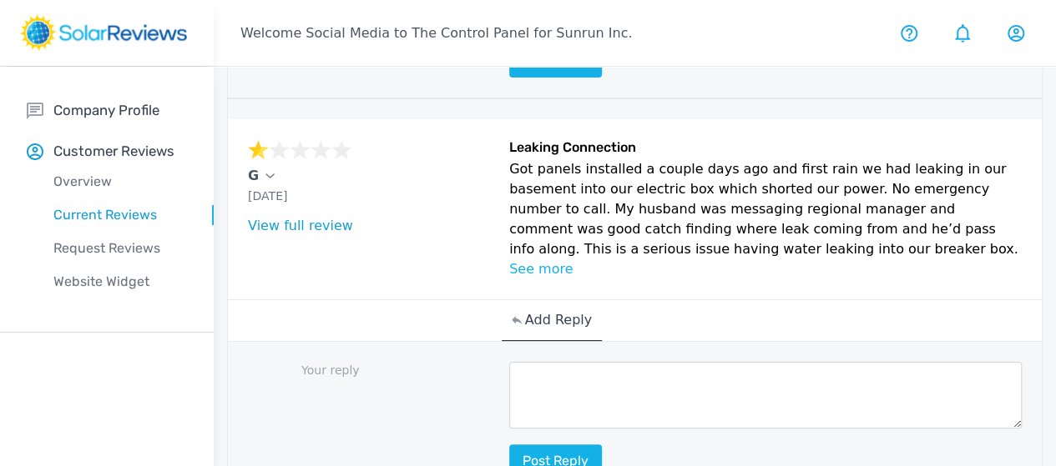
scroll to position [1168, 0]
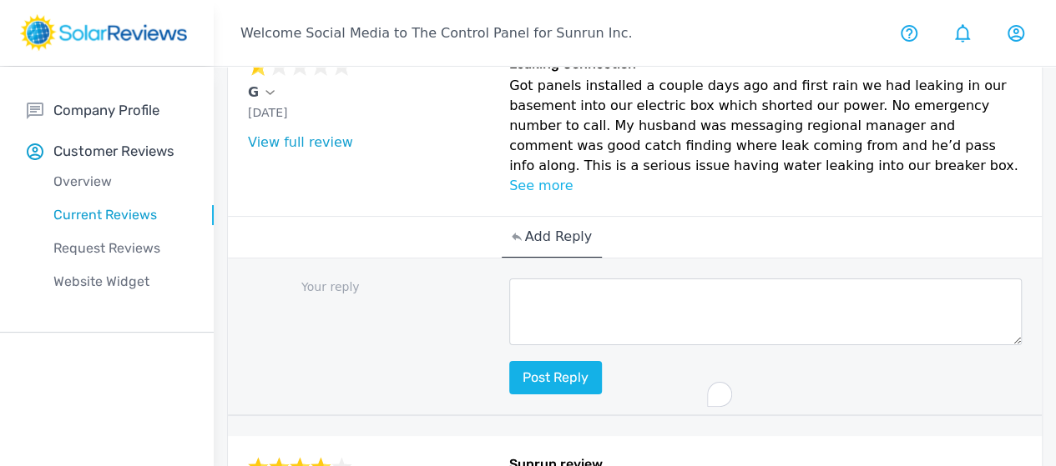
click at [509, 345] on textarea "To enrich screen reader interactions, please activate Accessibility in Grammarl…" at bounding box center [765, 312] width 512 height 67
paste textarea "Thanks for reaching out to us, [Customer Name]! My name is [Your Name], and I a…"
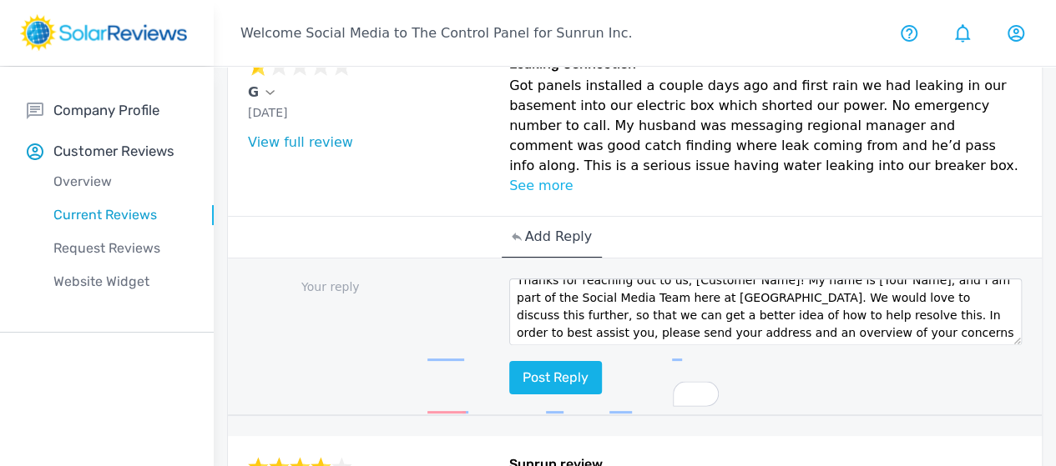
scroll to position [3, 0]
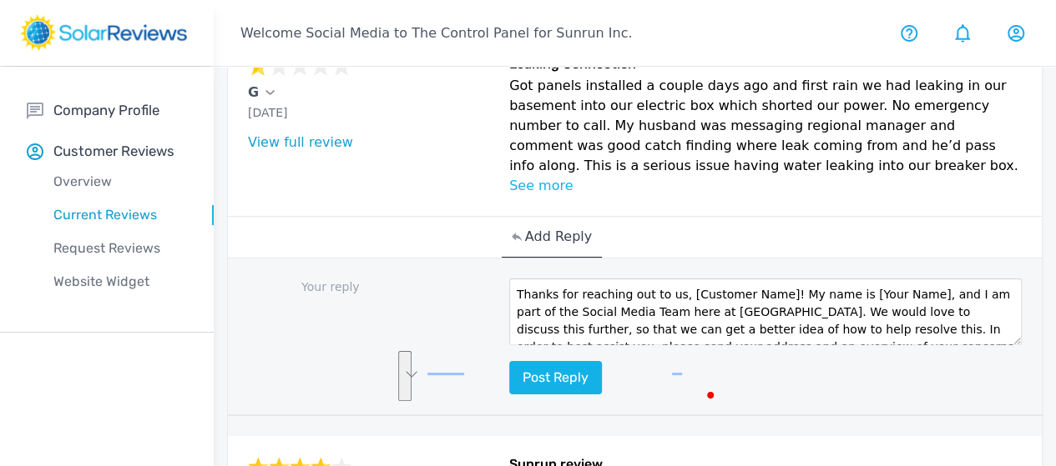
drag, startPoint x: 539, startPoint y: 401, endPoint x: 601, endPoint y: 356, distance: 76.4
click at [579, 345] on textarea "Thanks for reaching out to us, [Customer Name]! My name is [Your Name], and I a…" at bounding box center [765, 312] width 512 height 67
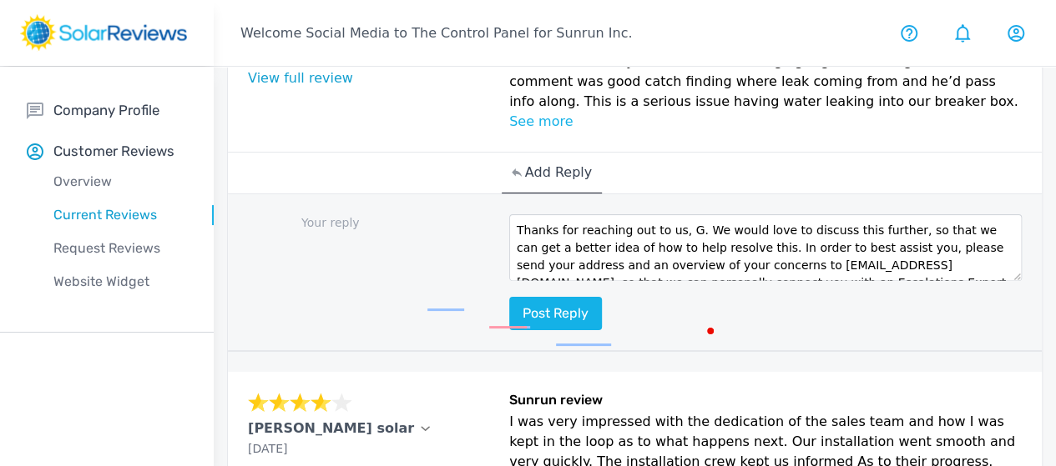
scroll to position [1335, 0]
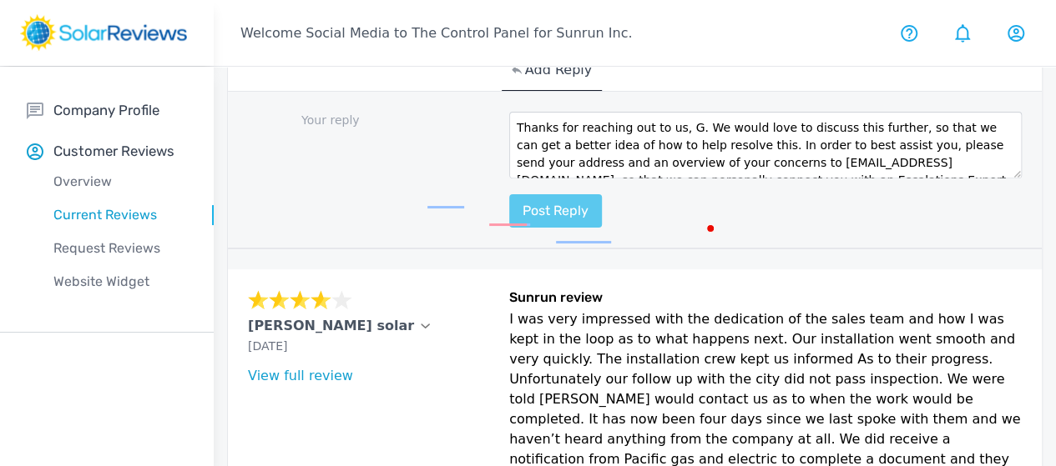
type textarea "Thanks for reaching out to us, G. We would love to discuss this further, so tha…"
click at [509, 228] on button "Post reply" at bounding box center [555, 210] width 93 height 33
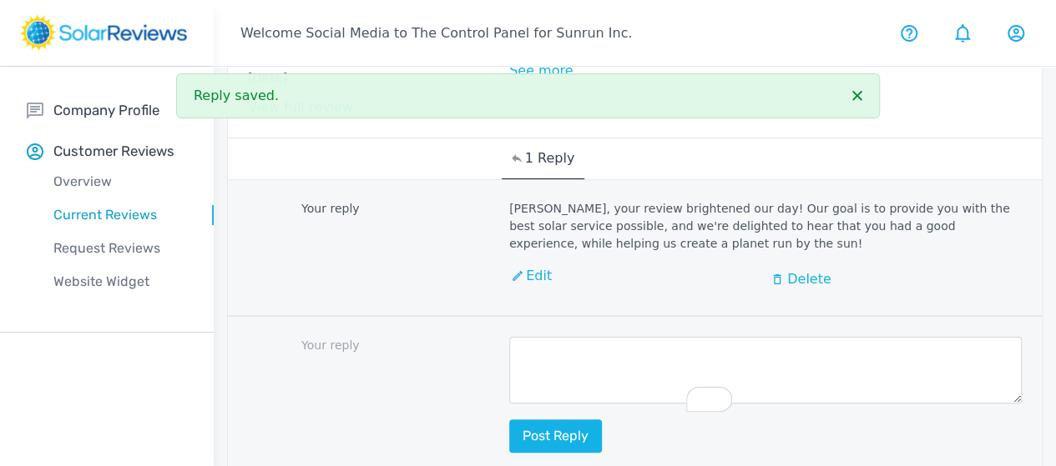
scroll to position [0, 0]
